Goal: Task Accomplishment & Management: Complete application form

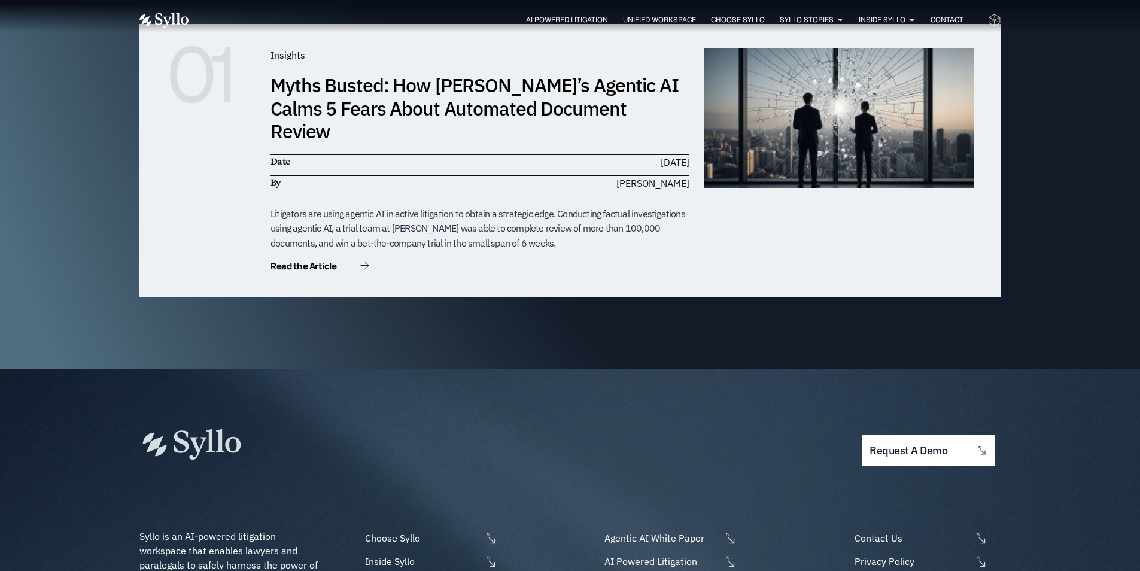
scroll to position [3771, 0]
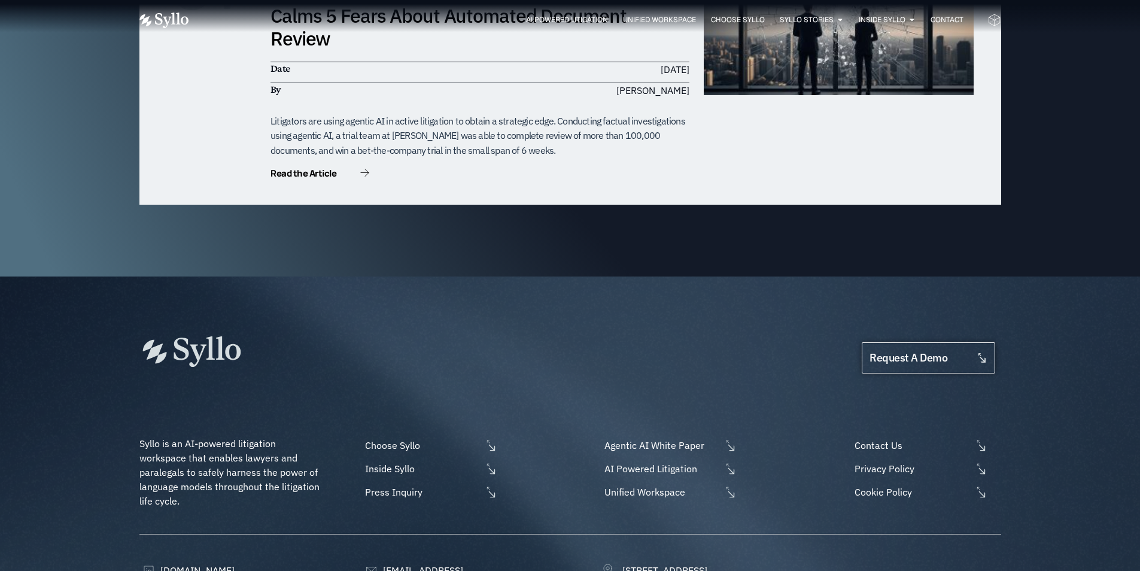
click at [876, 353] on span "request a demo" at bounding box center [909, 358] width 78 height 11
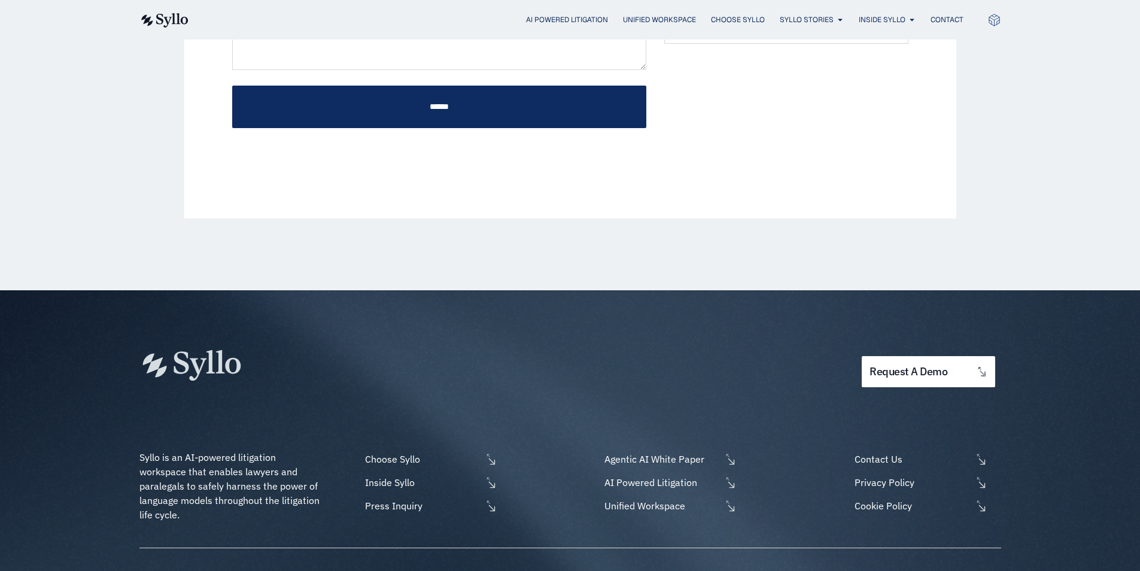
scroll to position [479, 0]
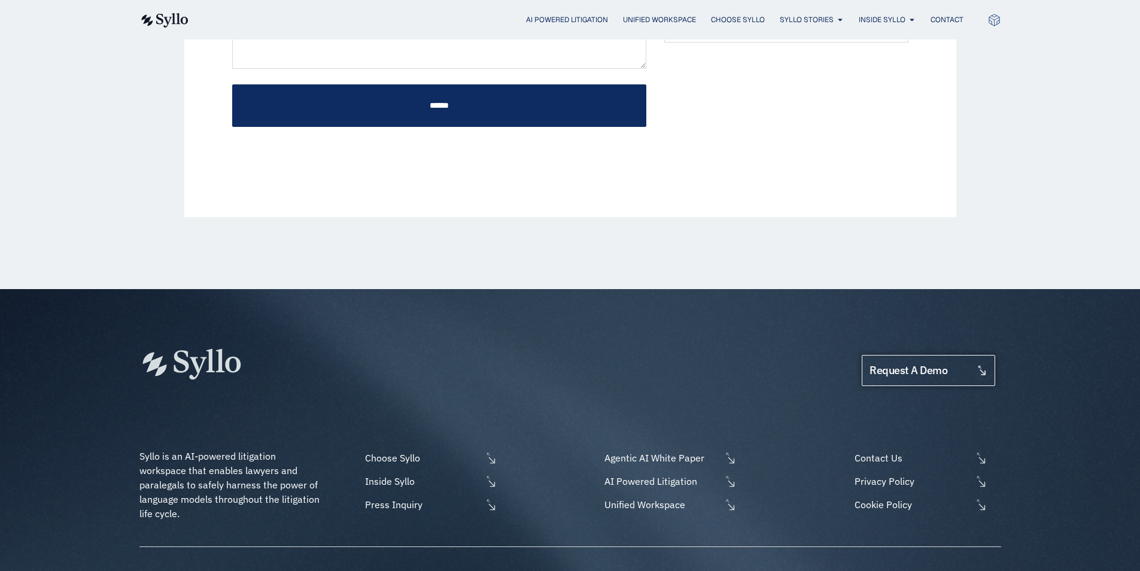
click at [970, 355] on link "request a demo" at bounding box center [928, 371] width 133 height 32
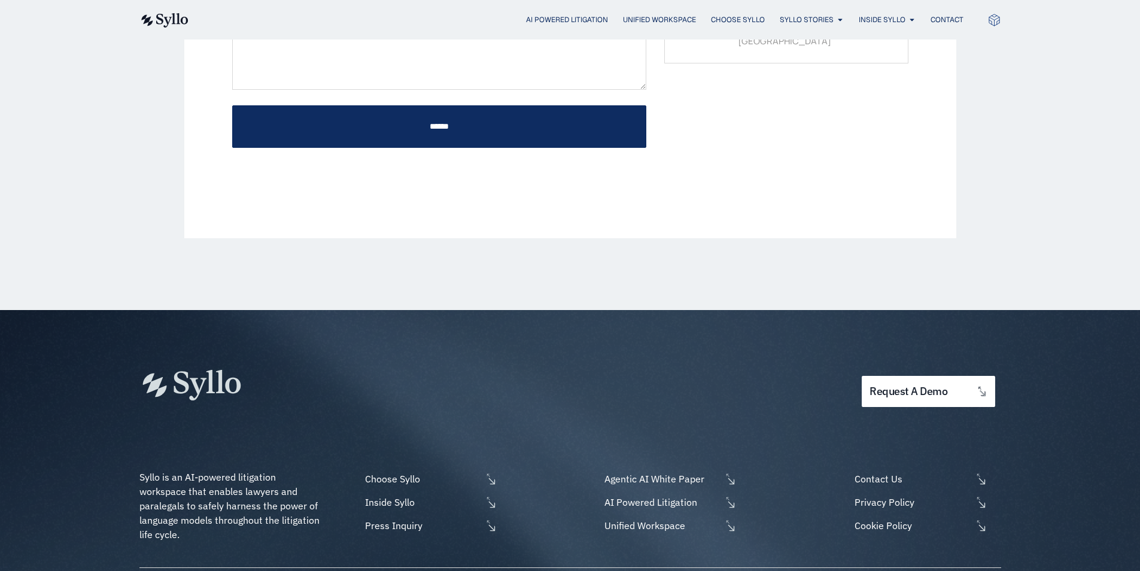
scroll to position [479, 0]
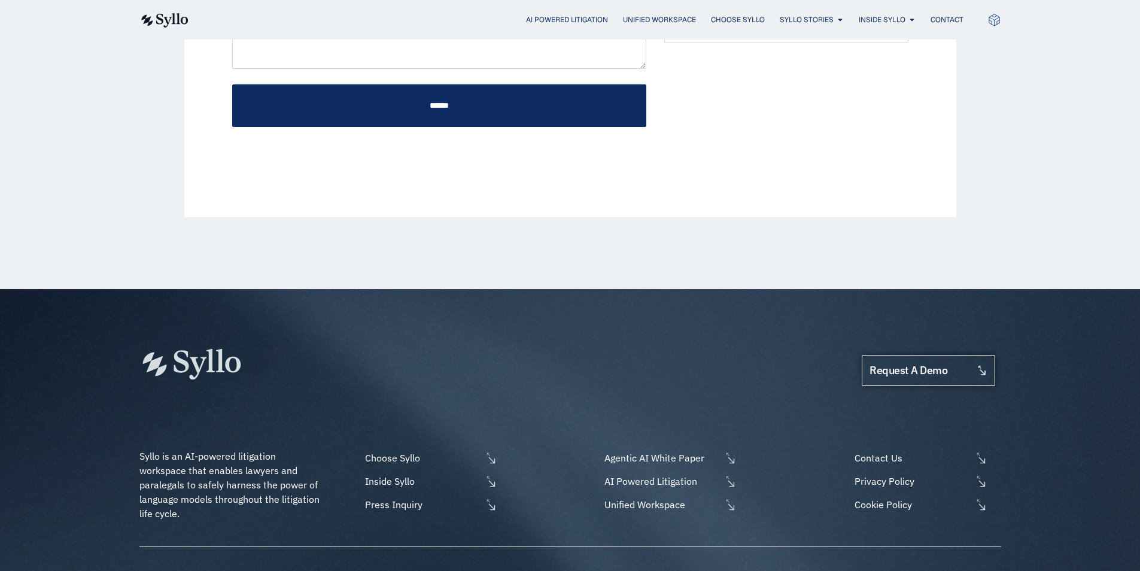
click at [907, 355] on link "request a demo" at bounding box center [928, 371] width 133 height 32
